Goal: Task Accomplishment & Management: Complete application form

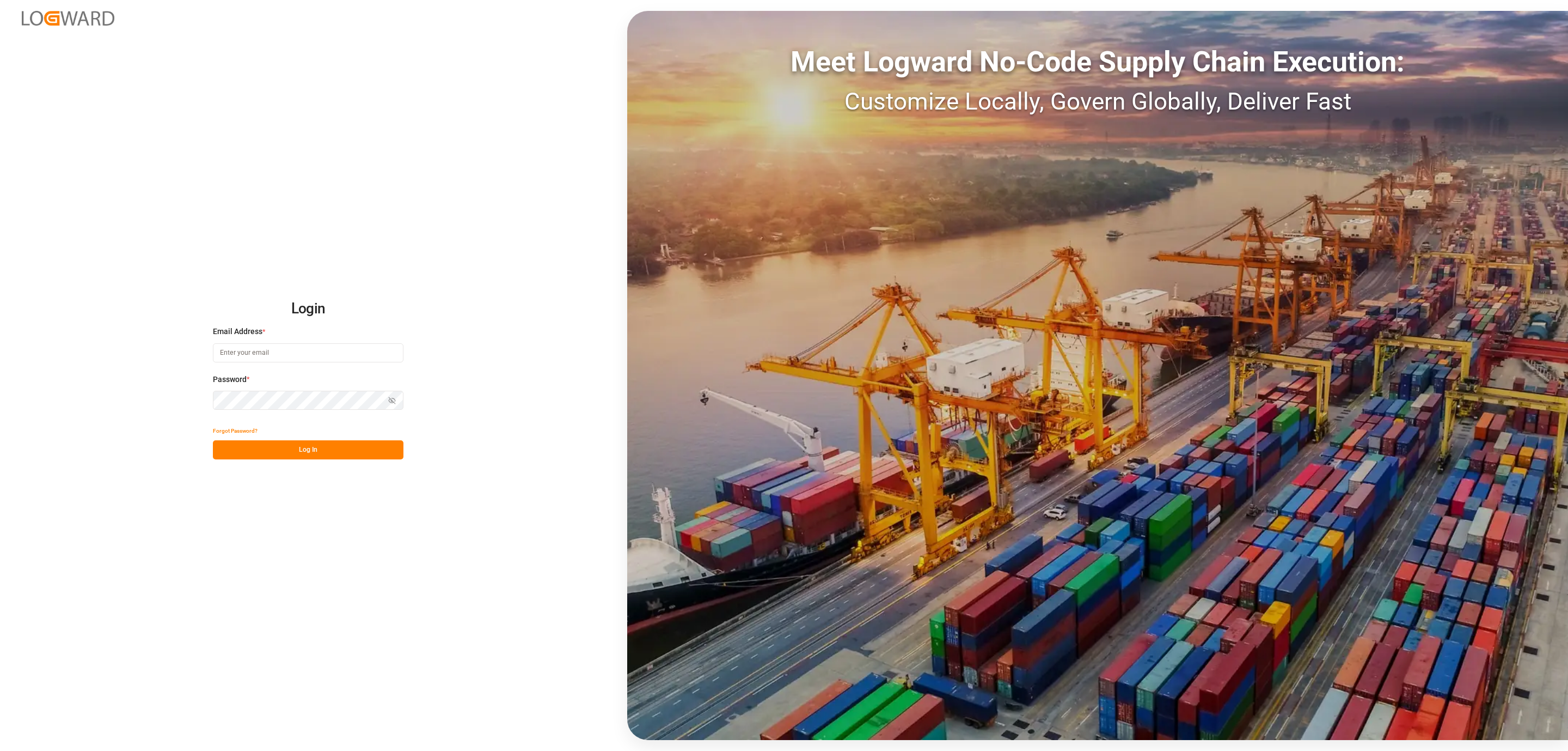
type input "[PERSON_NAME][EMAIL_ADDRESS][DOMAIN_NAME]"
click at [273, 440] on button "Log In" at bounding box center [308, 450] width 191 height 19
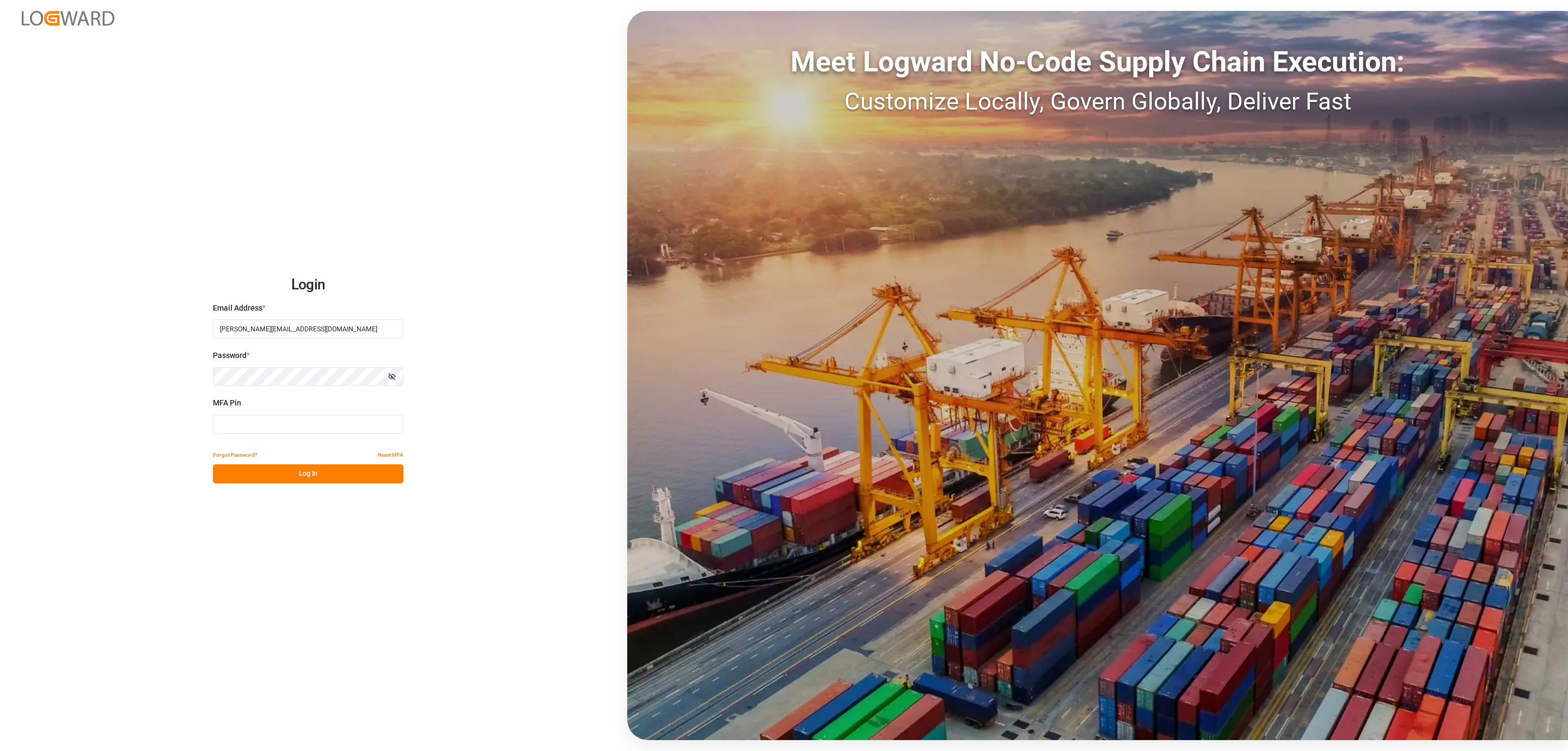
click at [275, 421] on input at bounding box center [308, 424] width 191 height 19
type input "962759"
click at [293, 481] on button "Log In" at bounding box center [308, 473] width 191 height 19
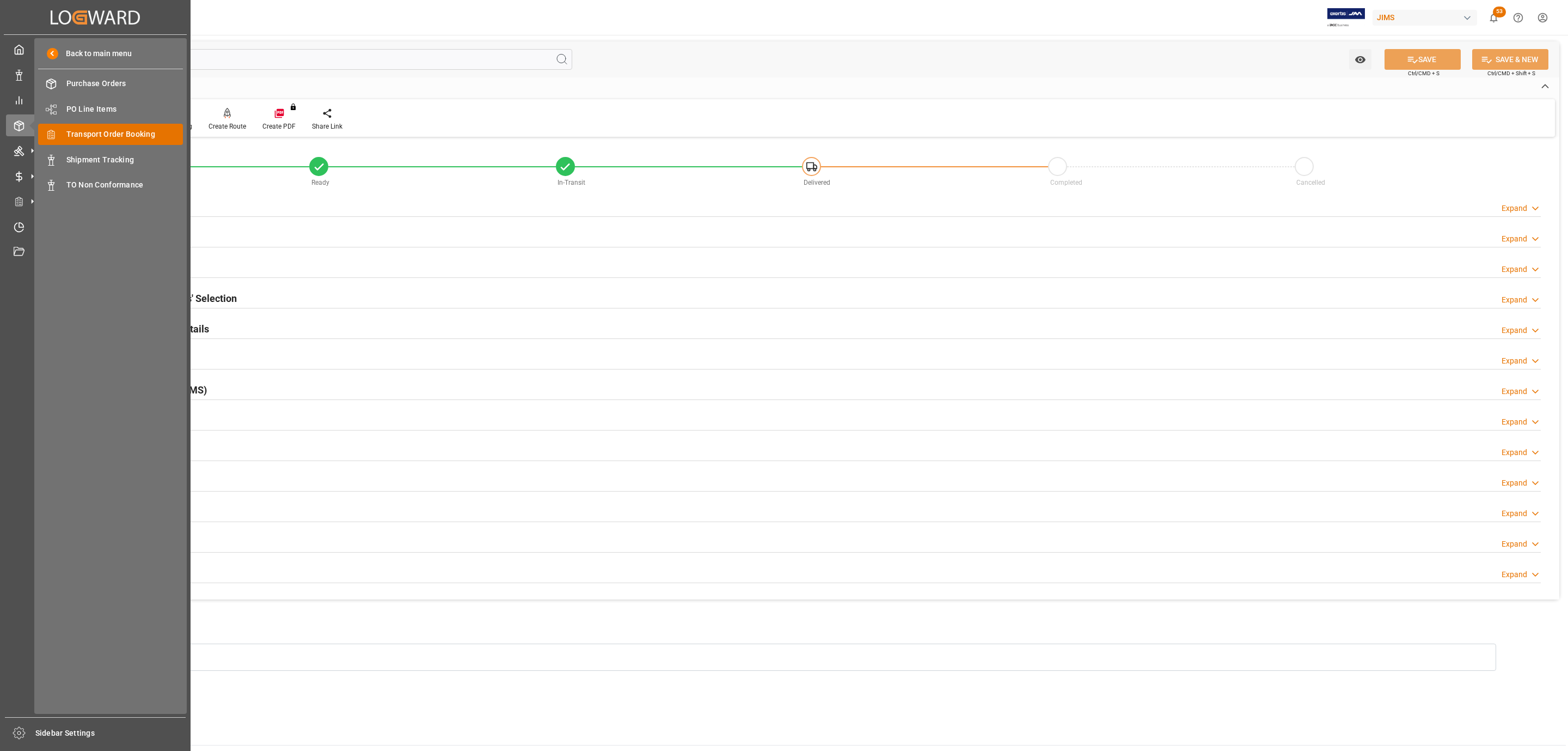
click at [108, 135] on span "Transport Order Booking" at bounding box center [125, 134] width 117 height 12
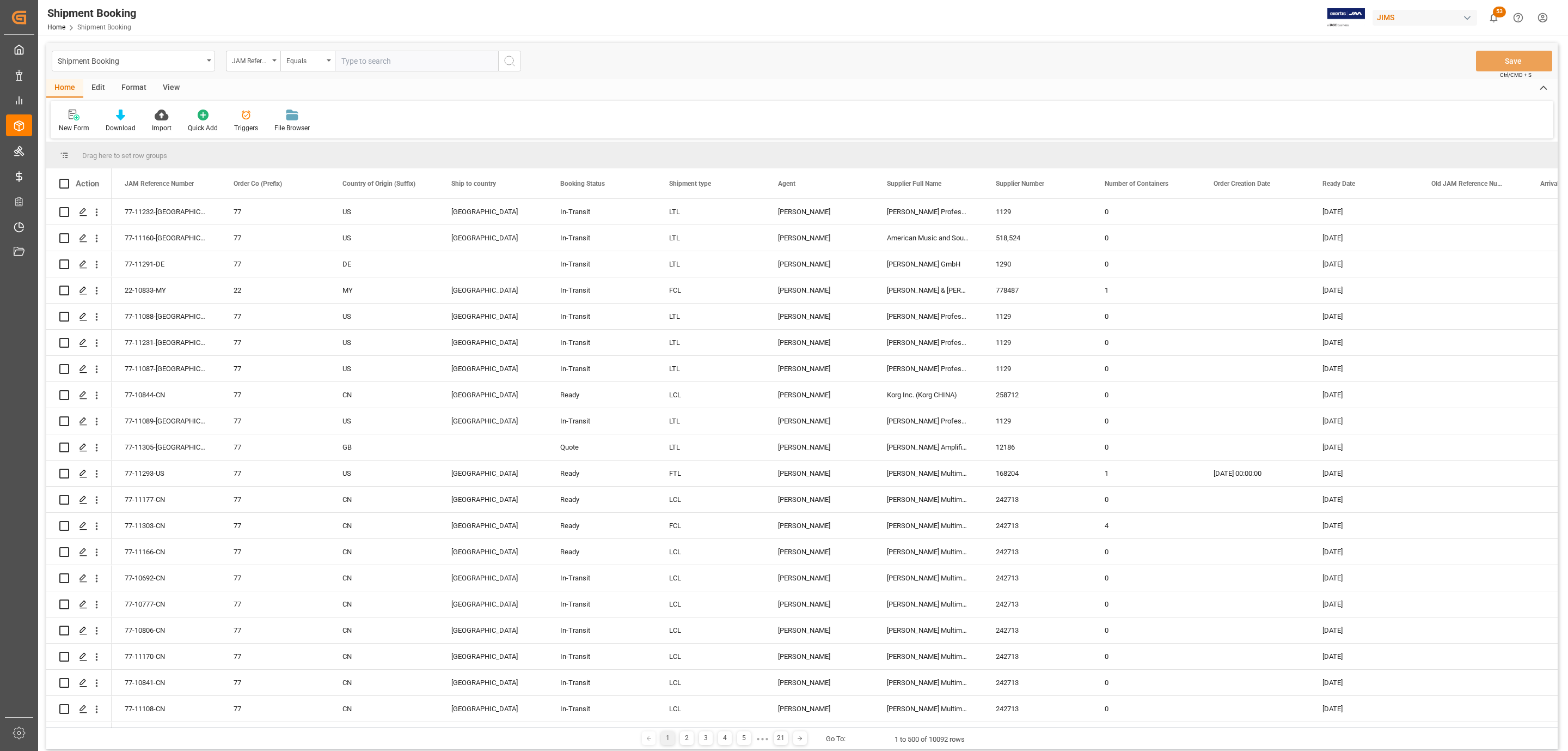
click at [72, 115] on icon at bounding box center [72, 115] width 8 height 10
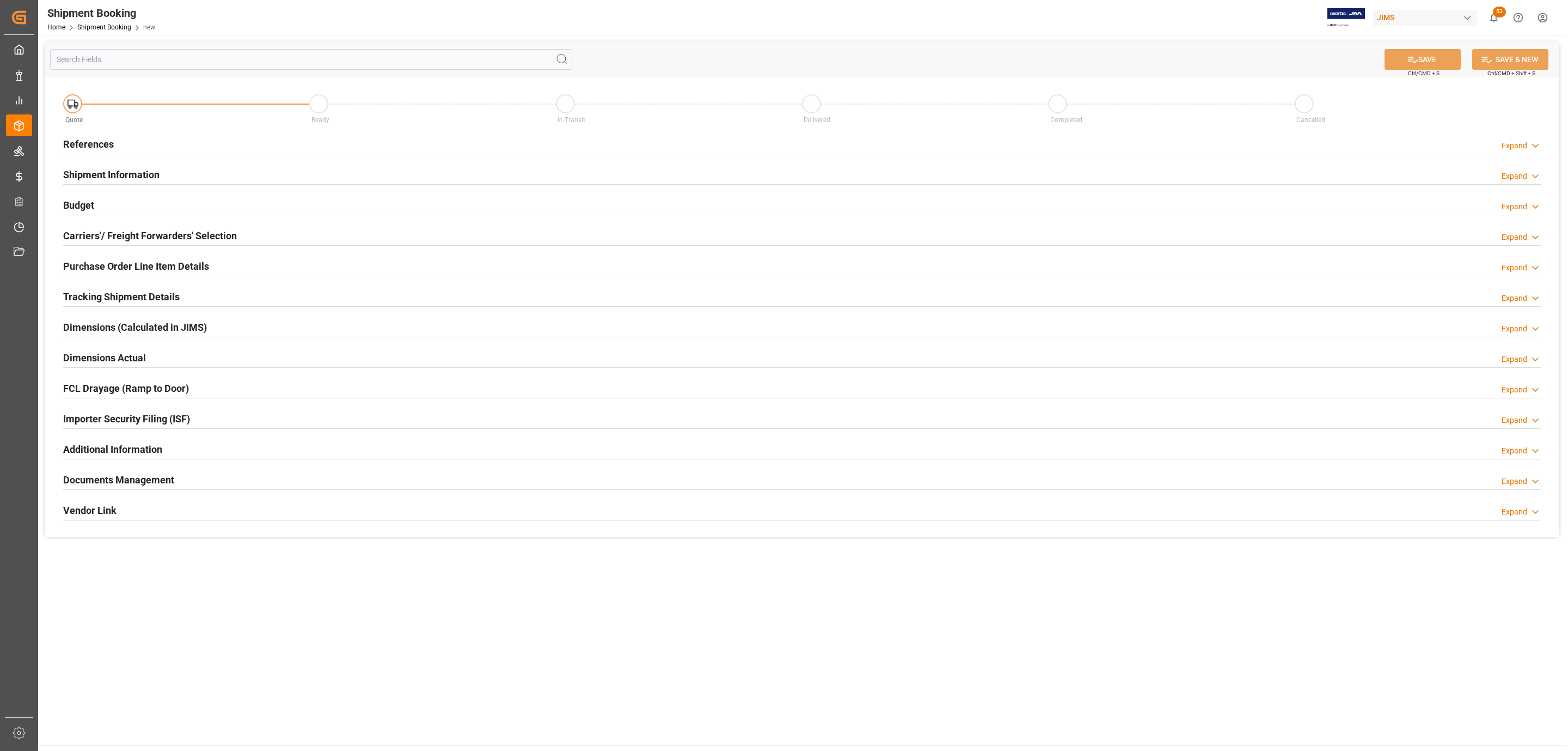
click at [159, 135] on div "References Expand" at bounding box center [802, 143] width 1478 height 21
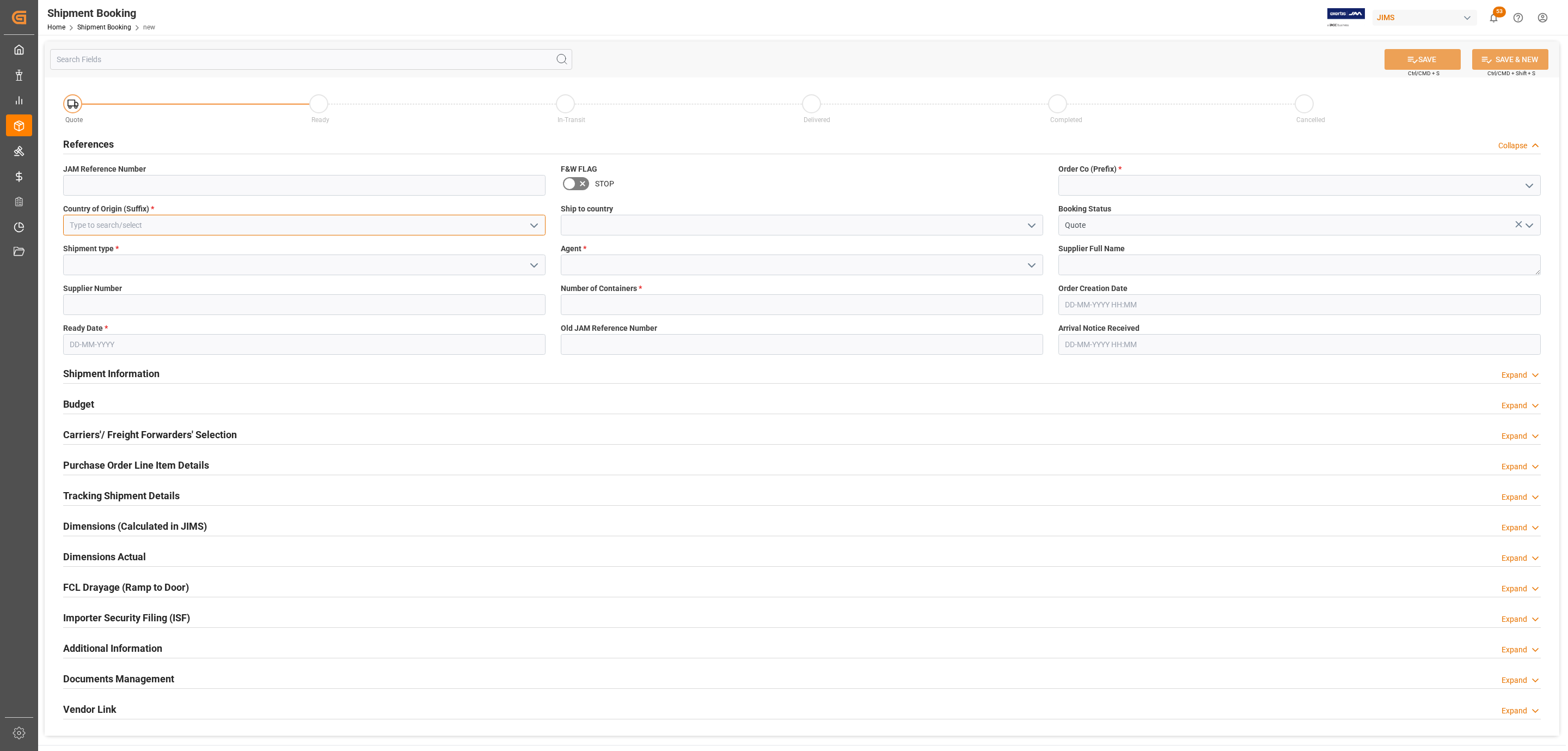
click at [116, 223] on input at bounding box center [304, 225] width 482 height 21
click at [118, 245] on div "US" at bounding box center [304, 249] width 481 height 24
type input "US"
click at [528, 266] on icon "open menu" at bounding box center [534, 265] width 13 height 13
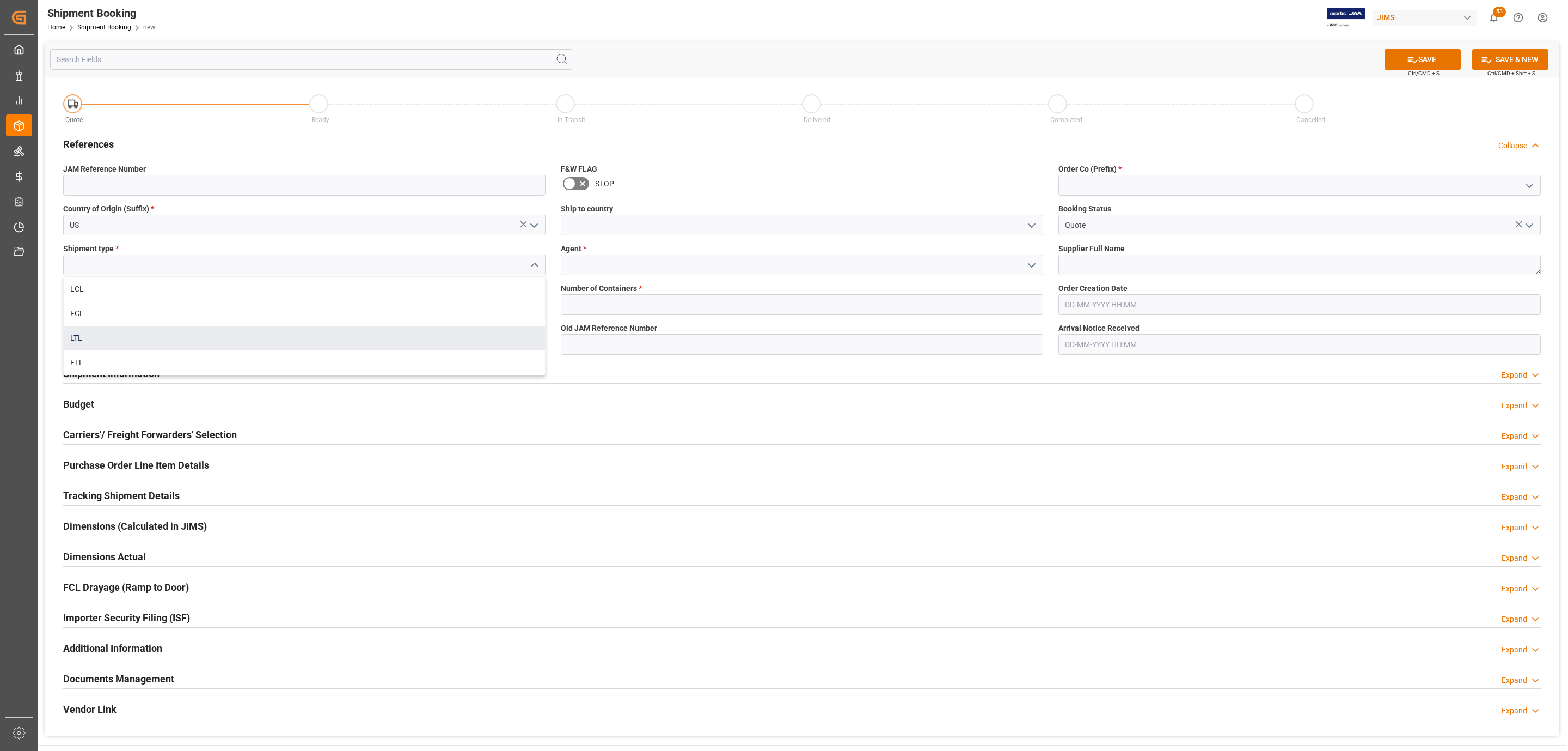
click at [115, 328] on div "LTL" at bounding box center [304, 338] width 481 height 24
type input "LTL"
click at [96, 309] on input at bounding box center [304, 305] width 482 height 21
paste input "234299"
type input "234299"
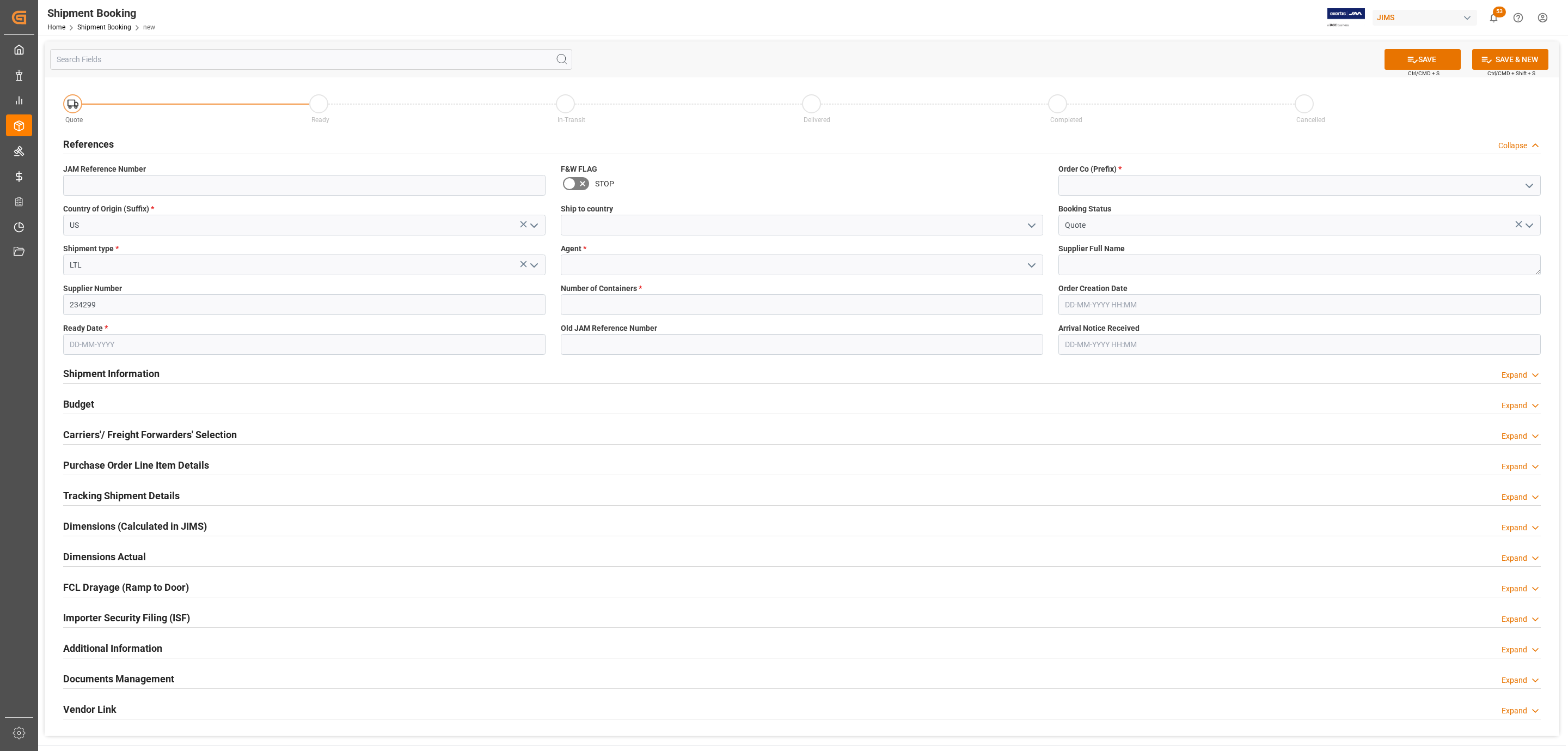
click at [88, 348] on input "text" at bounding box center [304, 344] width 482 height 21
click at [119, 368] on div "[DATE]" at bounding box center [141, 371] width 155 height 11
click at [208, 368] on button "Next Month" at bounding box center [210, 370] width 7 height 7
click at [161, 411] on span "3" at bounding box center [163, 411] width 4 height 8
type input "[DATE]"
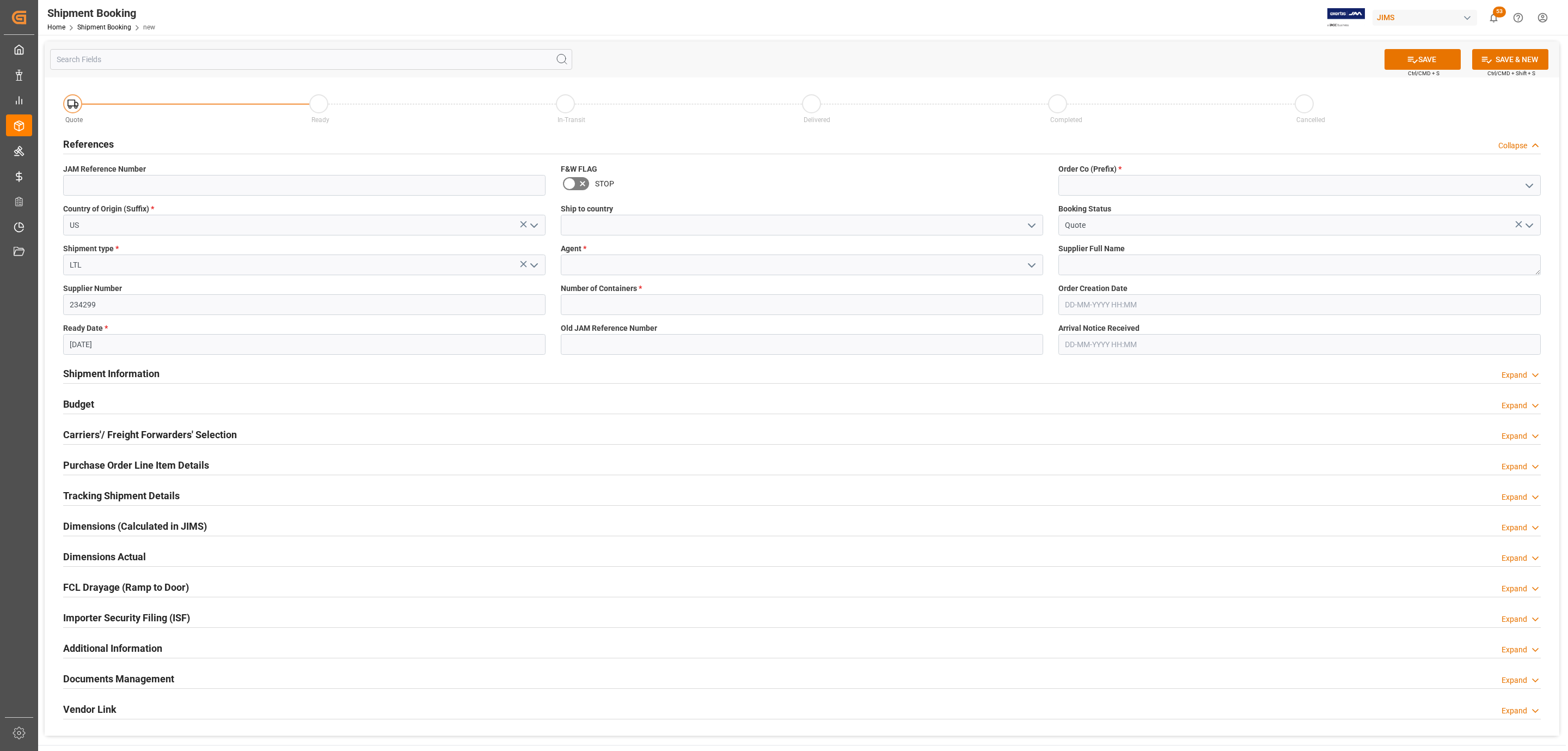
click at [1027, 222] on icon "open menu" at bounding box center [1031, 225] width 13 height 13
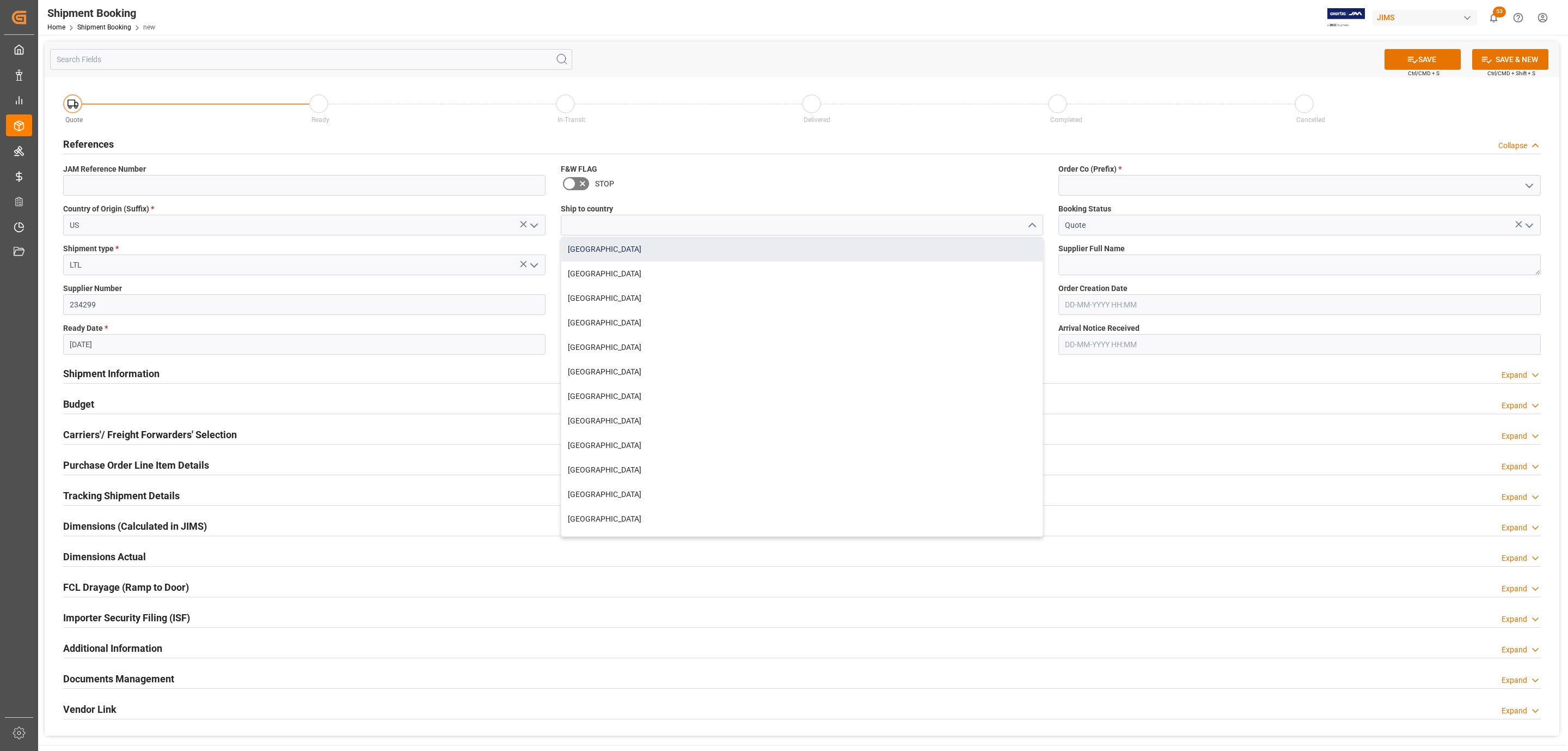
click at [635, 253] on div "[GEOGRAPHIC_DATA]" at bounding box center [802, 249] width 481 height 24
type input "[GEOGRAPHIC_DATA]"
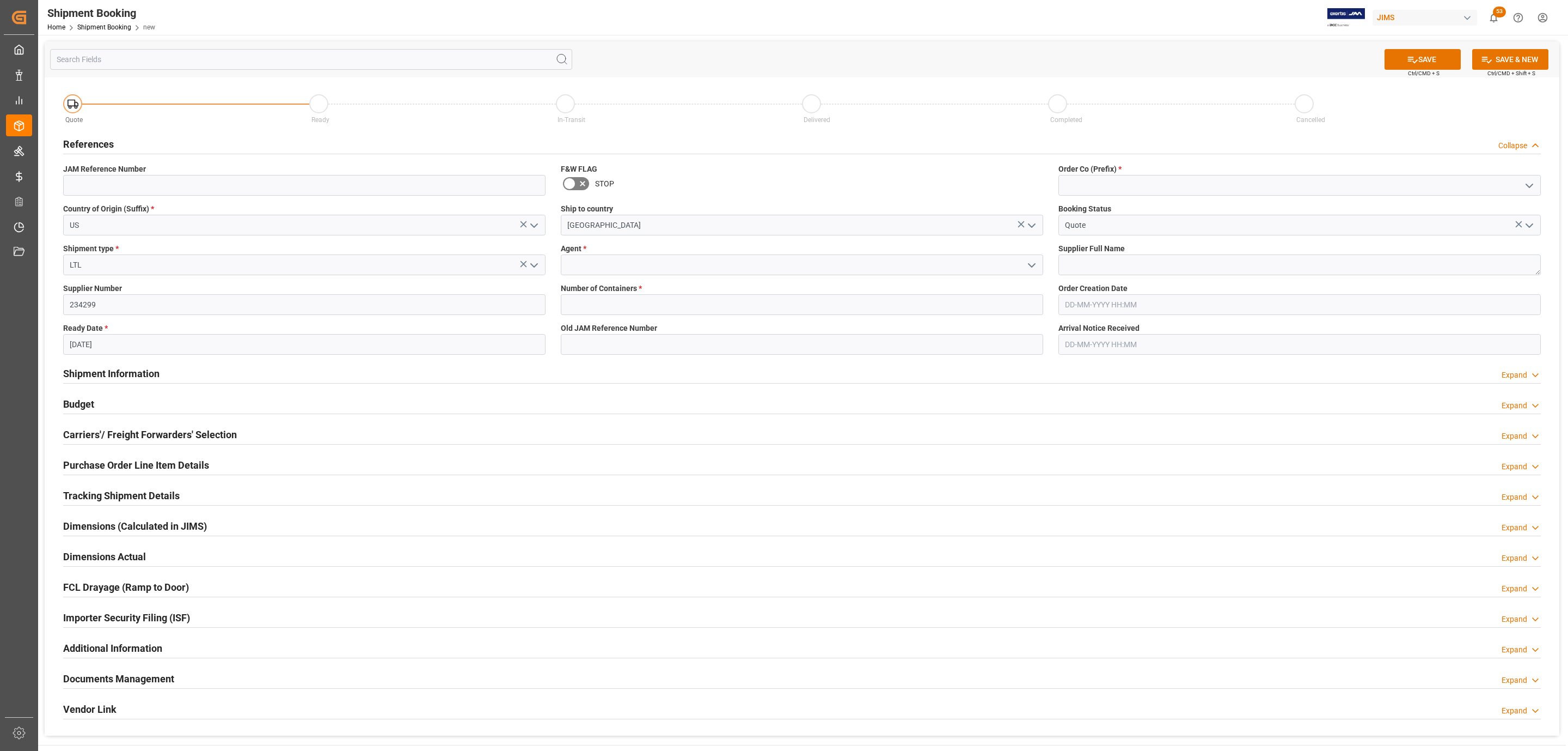
click at [1033, 260] on icon "open menu" at bounding box center [1031, 265] width 13 height 13
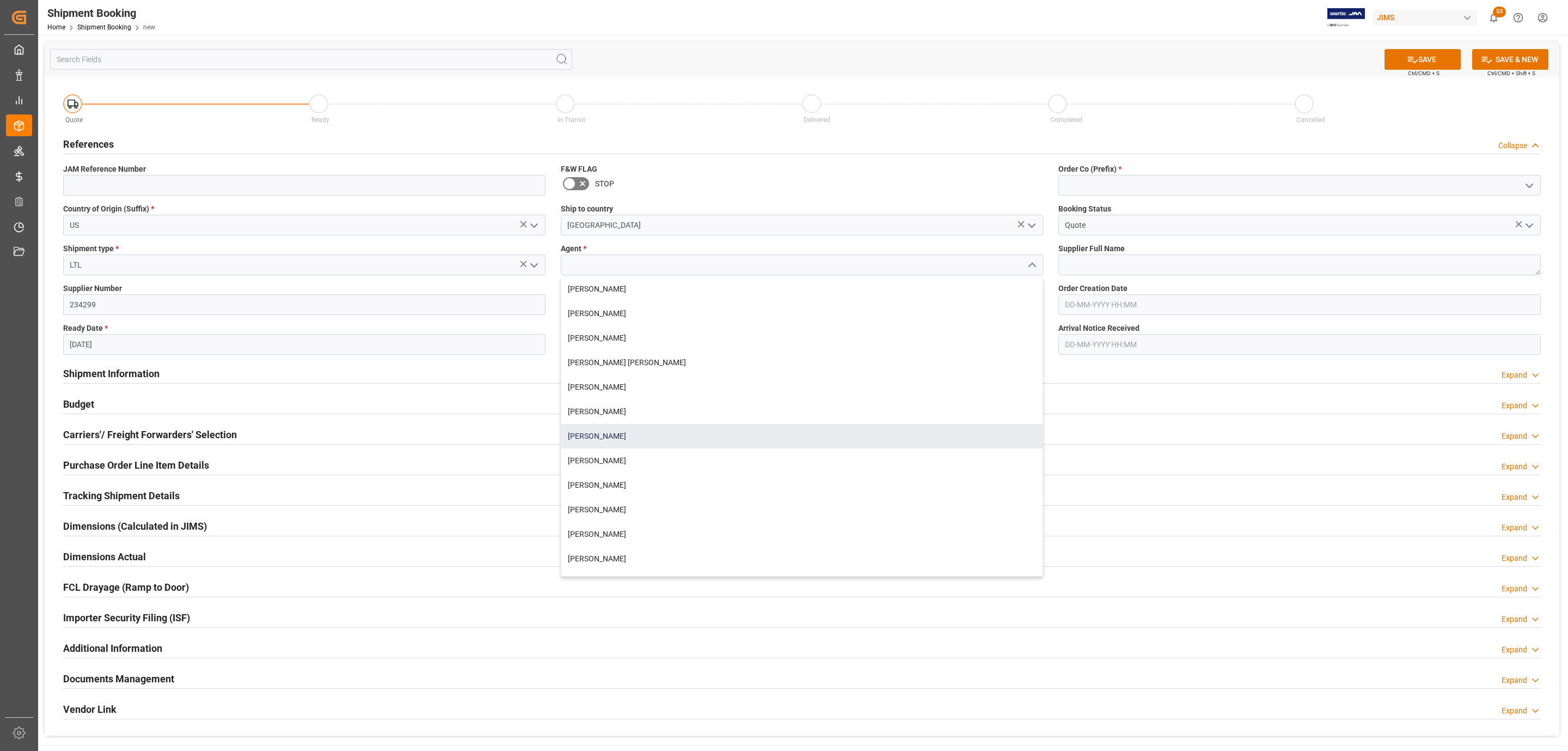
click at [631, 437] on div "[PERSON_NAME]" at bounding box center [802, 436] width 481 height 24
type input "[PERSON_NAME]"
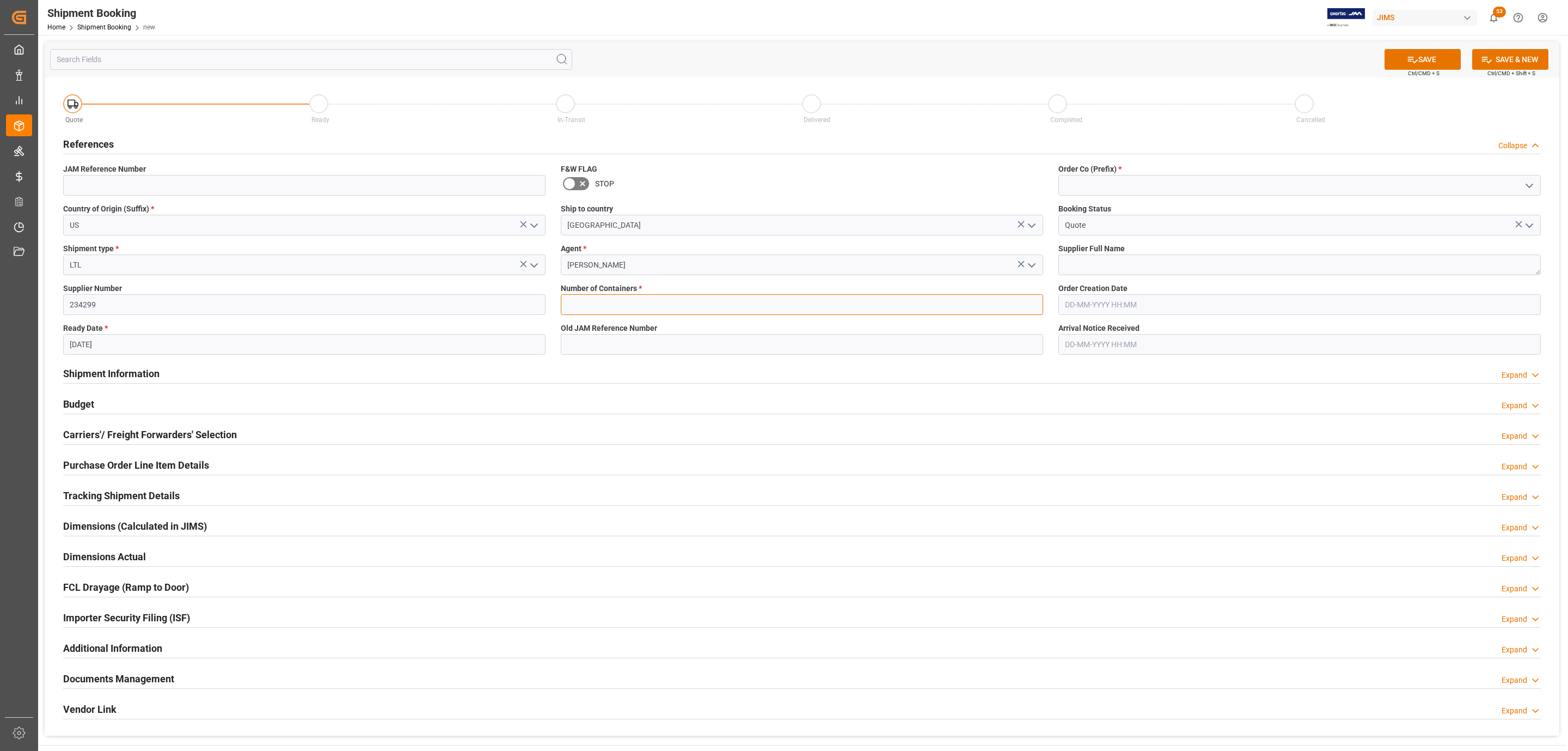
click at [607, 312] on input "text" at bounding box center [802, 305] width 482 height 21
type input "0"
click at [1521, 182] on button "open menu" at bounding box center [1528, 186] width 16 height 17
click at [1235, 239] on div "77" at bounding box center [1300, 234] width 481 height 24
type input "77"
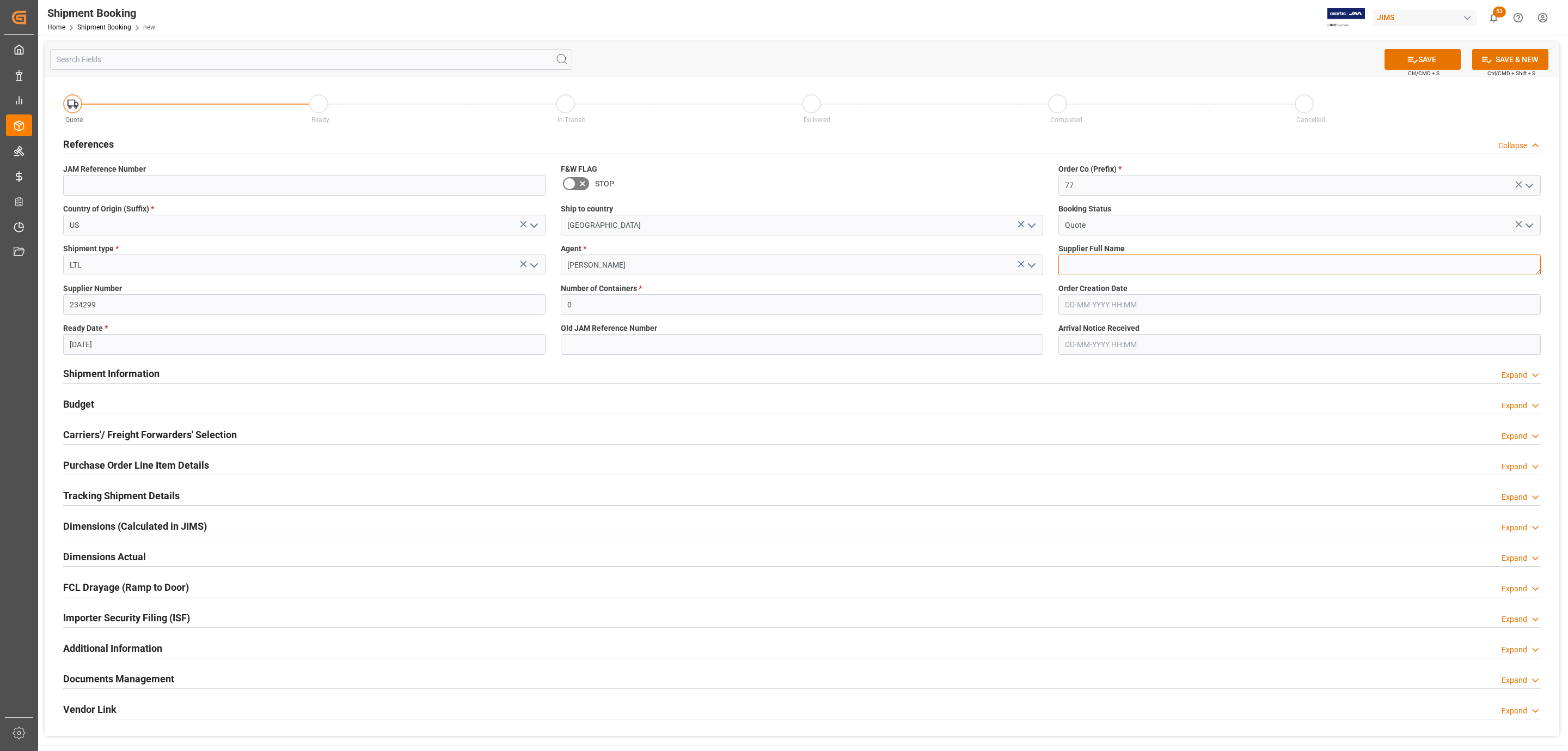
drag, startPoint x: 1085, startPoint y: 267, endPoint x: 1076, endPoint y: 267, distance: 9.0
click at [1085, 267] on textarea at bounding box center [1300, 265] width 482 height 21
paste textarea "Chauvet ([GEOGRAPHIC_DATA])"
type textarea "Chauvet ([GEOGRAPHIC_DATA])"
click at [1402, 62] on button "SAVE" at bounding box center [1423, 59] width 76 height 21
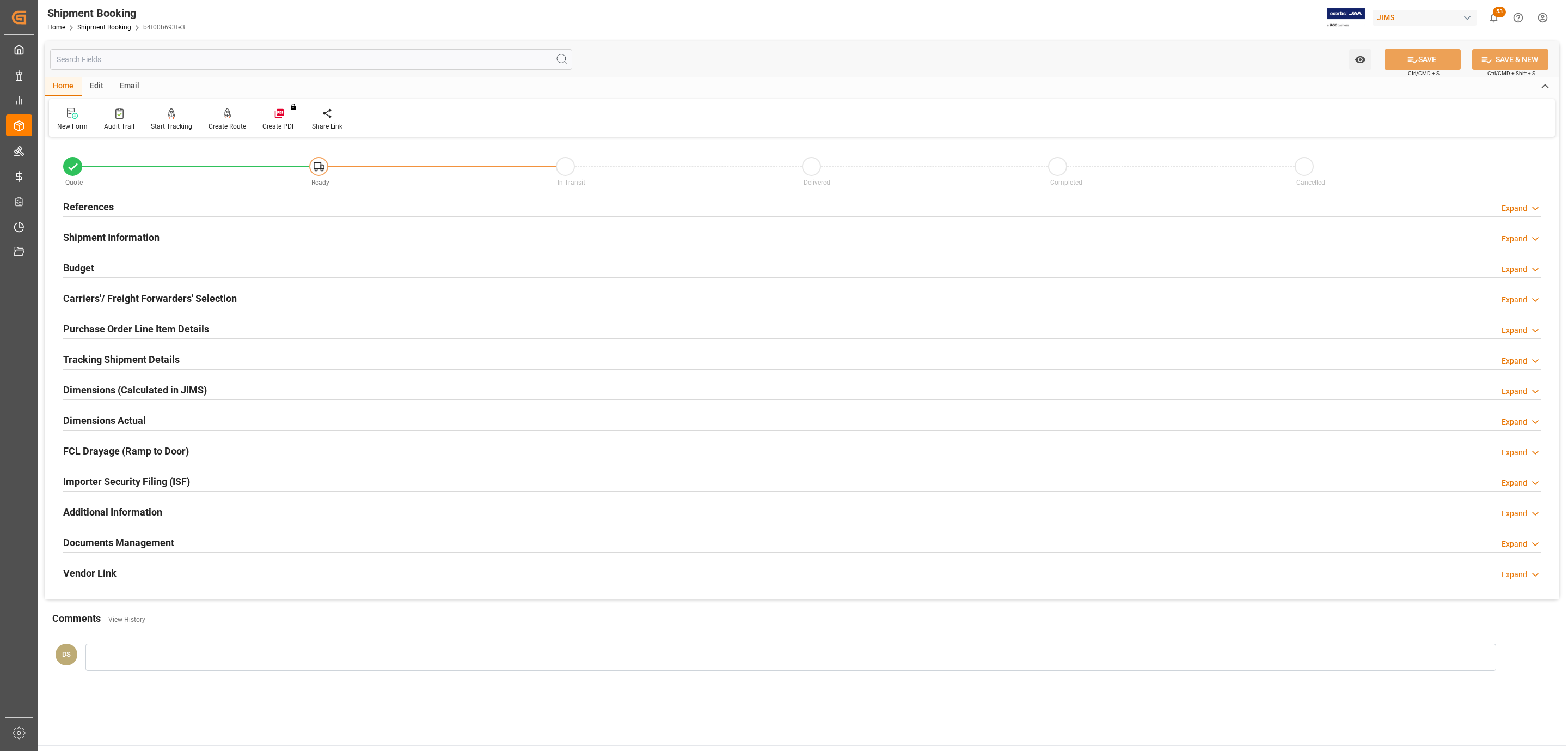
click at [118, 201] on div "References Expand" at bounding box center [802, 206] width 1478 height 21
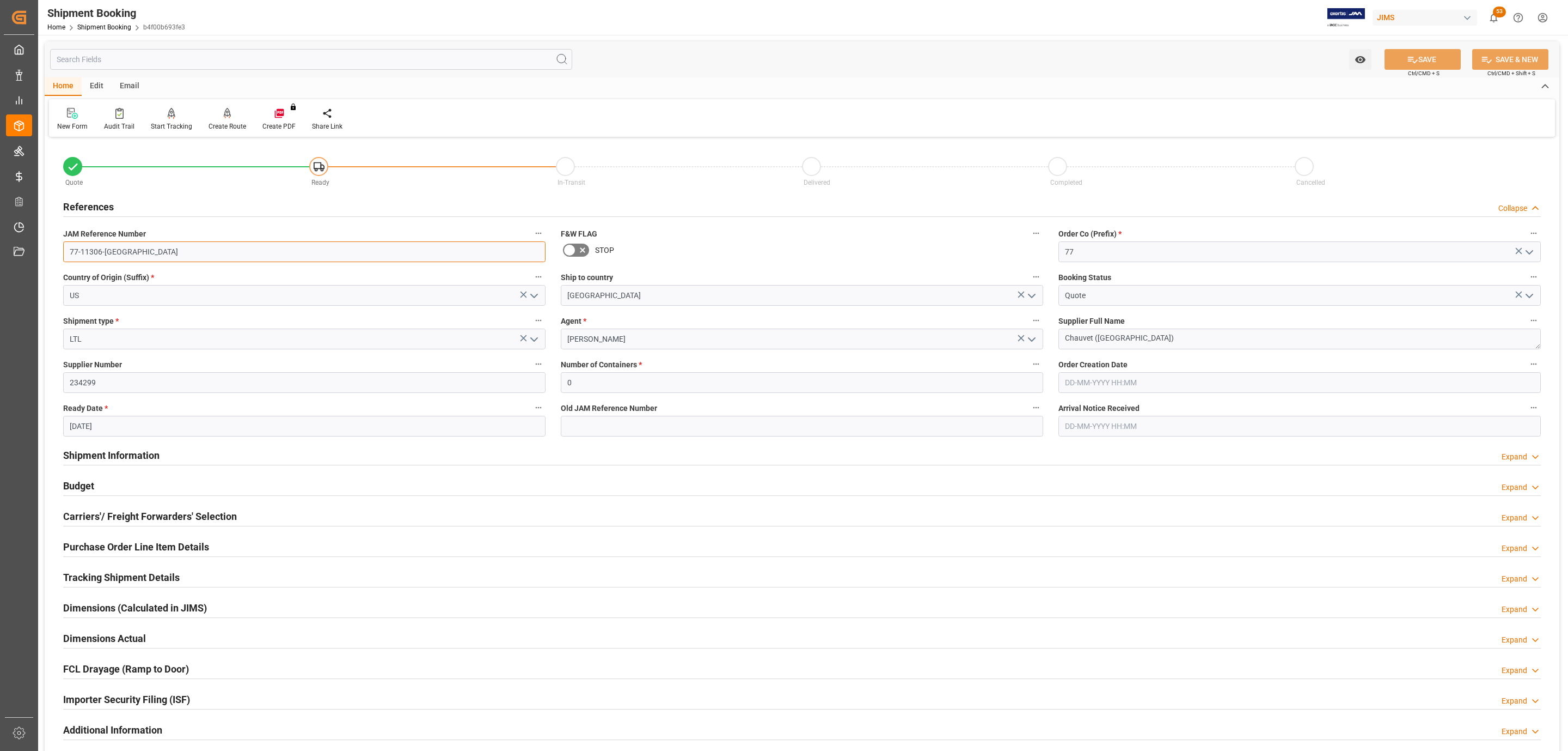
click at [125, 249] on input "77-11306-US" at bounding box center [304, 252] width 482 height 21
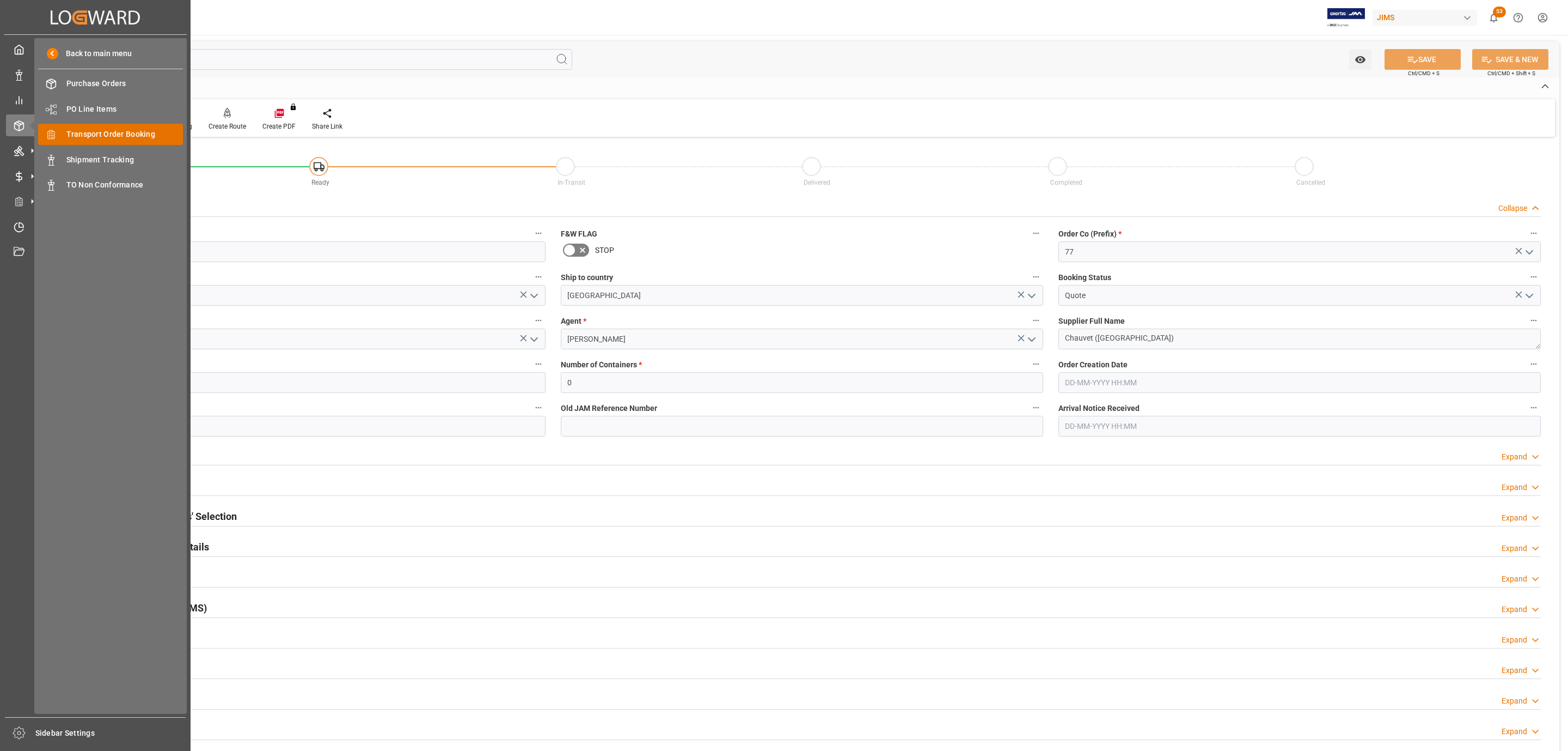
click at [138, 129] on span "Transport Order Booking" at bounding box center [125, 134] width 117 height 12
